Goal: Task Accomplishment & Management: Manage account settings

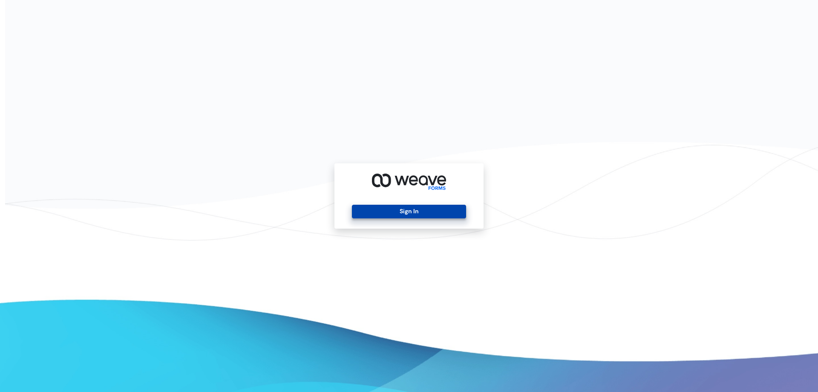
click at [453, 208] on button "Sign In" at bounding box center [409, 212] width 114 height 14
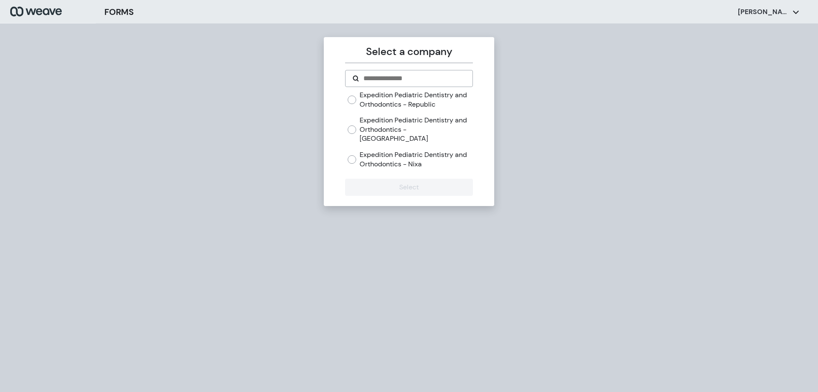
click at [393, 132] on label "Expedition Pediatric Dentistry and Orthodontics - [GEOGRAPHIC_DATA]" at bounding box center [416, 129] width 113 height 28
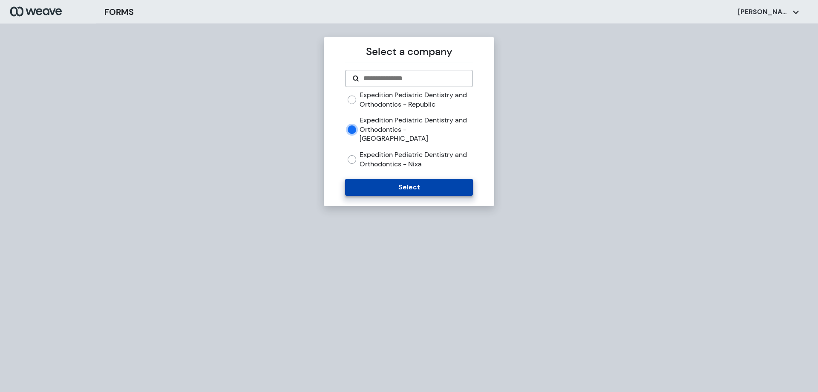
click at [405, 179] on button "Select" at bounding box center [408, 187] width 127 height 17
